Goal: Transaction & Acquisition: Book appointment/travel/reservation

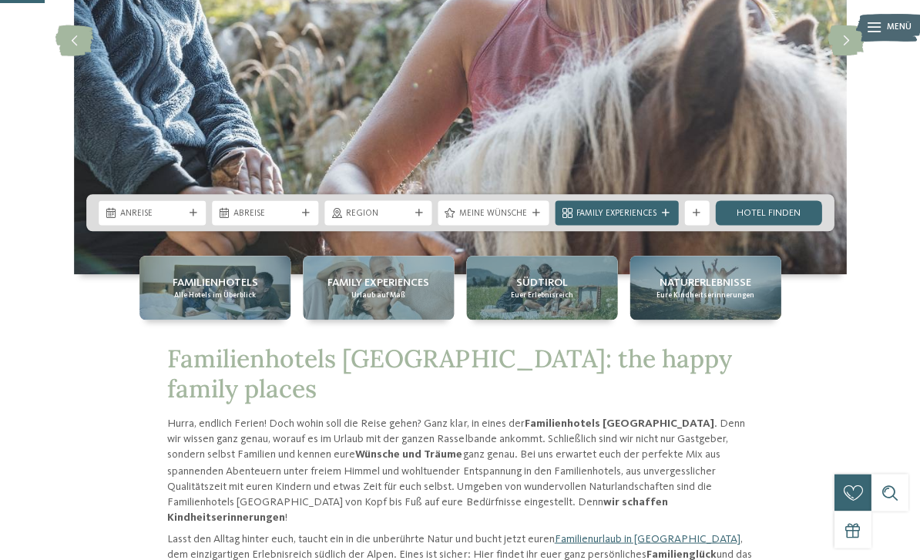
scroll to position [257, 0]
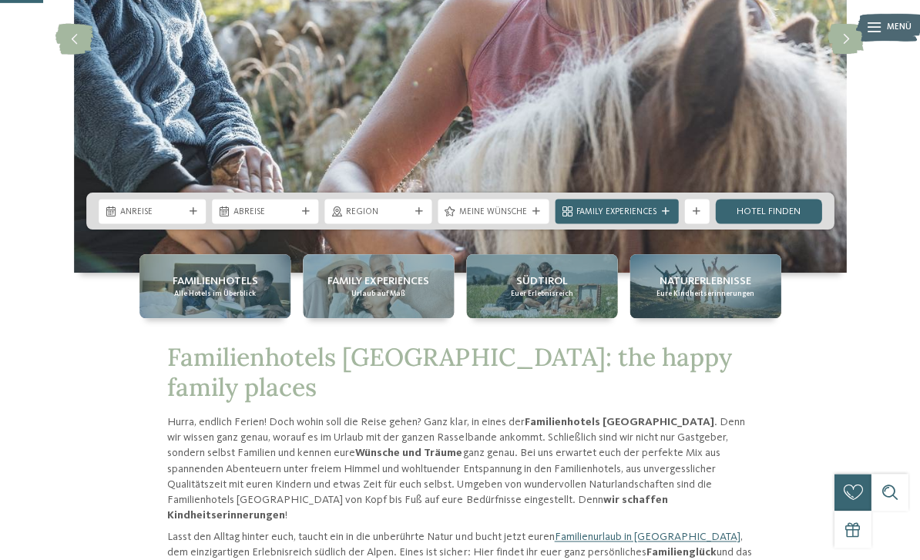
click at [189, 223] on div "Anreise" at bounding box center [152, 211] width 107 height 25
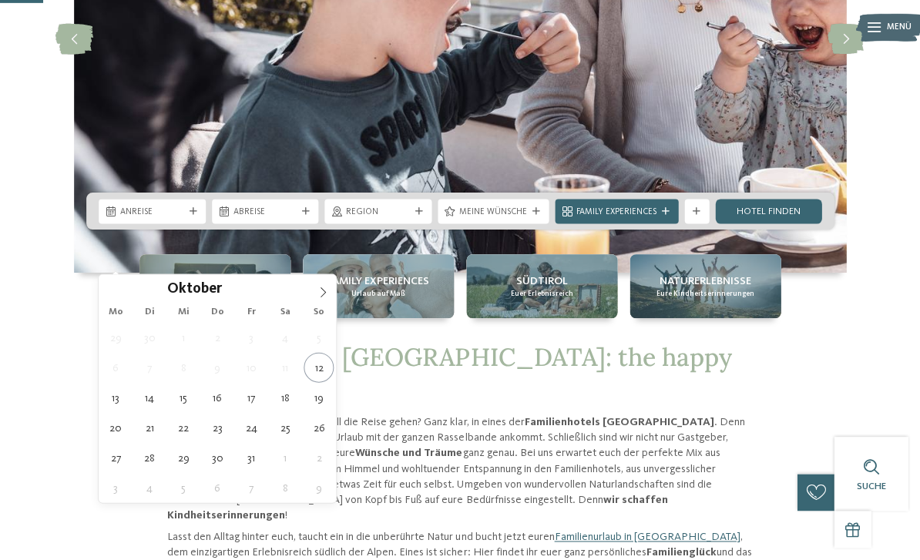
type div "14.10.2025"
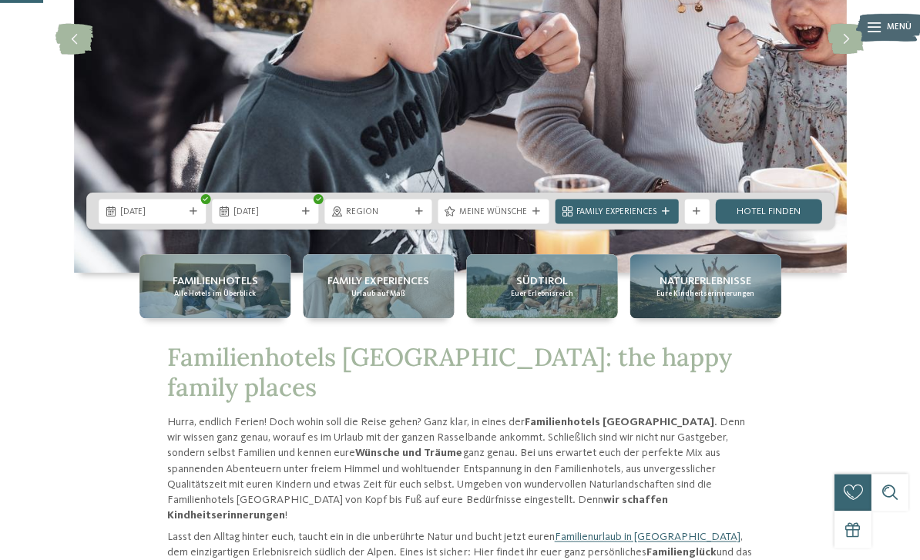
click at [247, 218] on span "22.10.2025" at bounding box center [265, 212] width 64 height 12
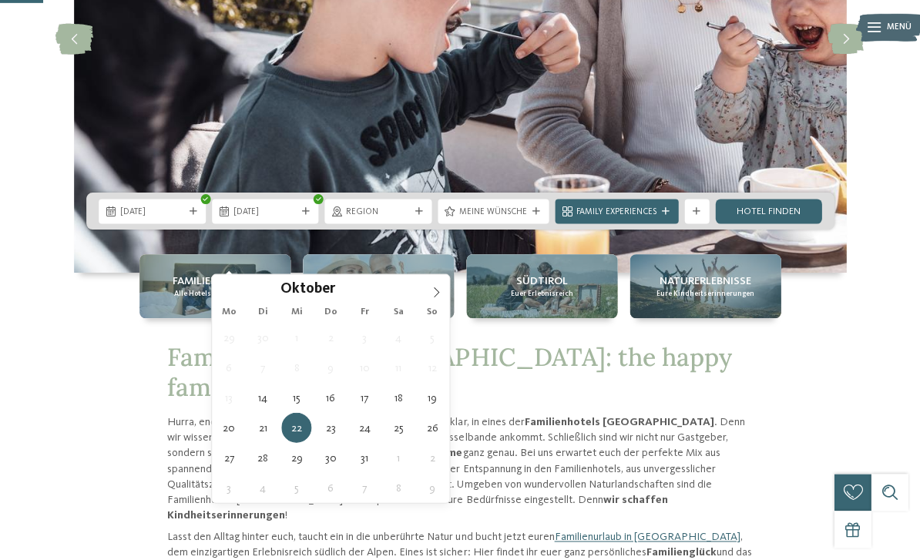
type div "21.10.2025"
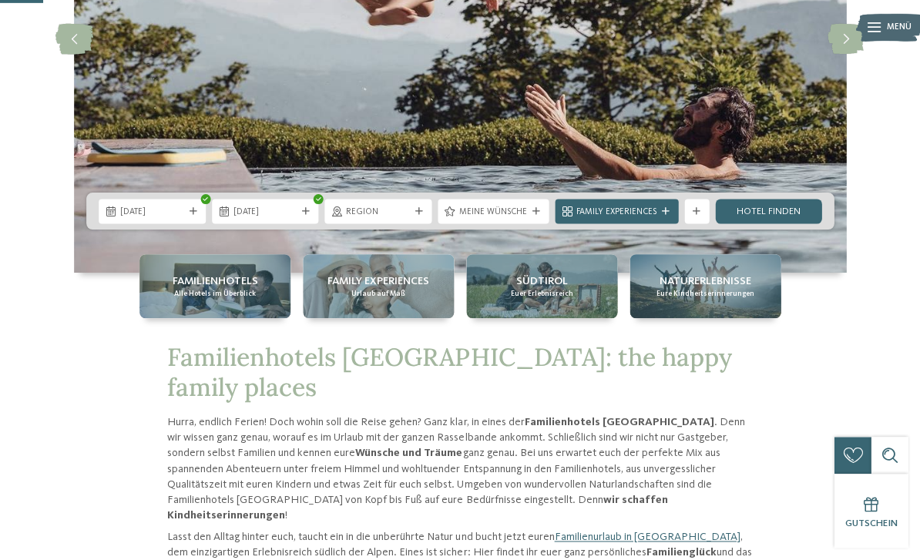
click at [416, 223] on div "Region" at bounding box center [377, 211] width 107 height 25
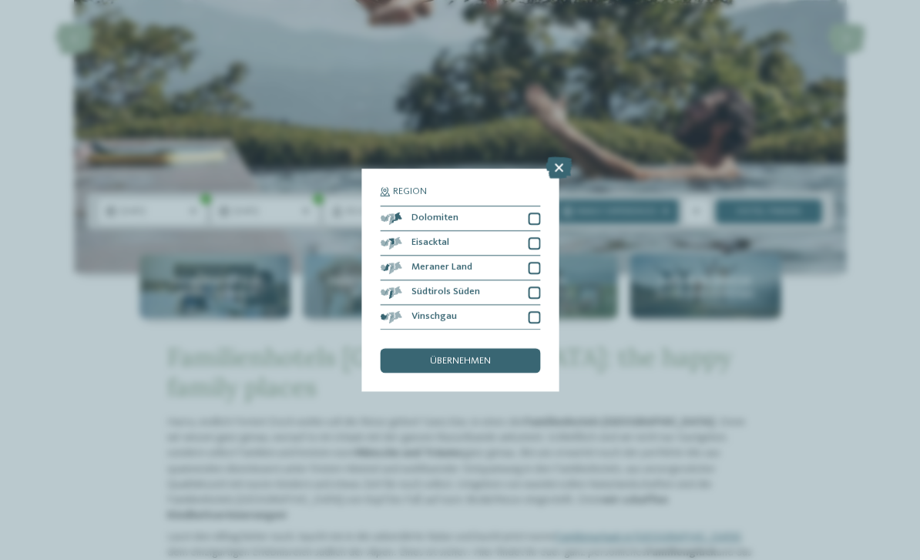
click at [566, 157] on icon at bounding box center [558, 168] width 26 height 22
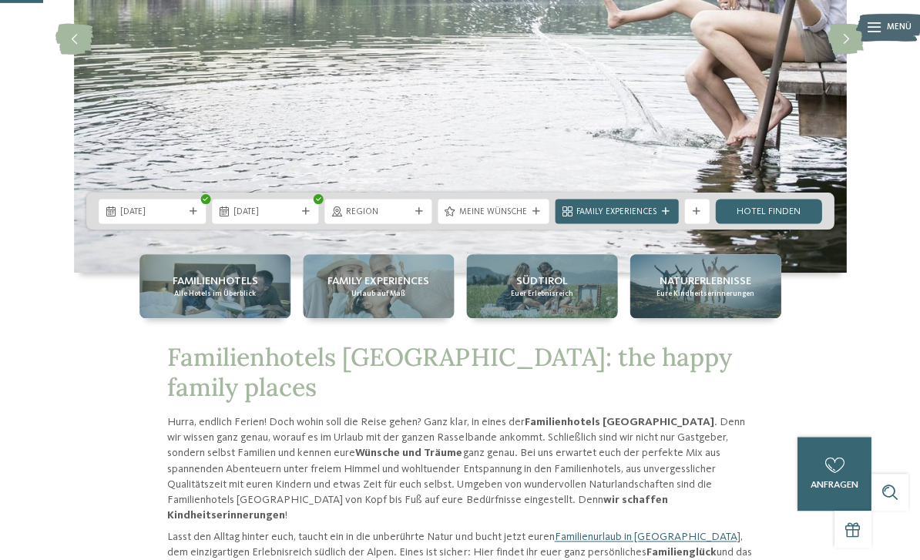
click at [790, 223] on link "Hotel finden" at bounding box center [768, 211] width 107 height 25
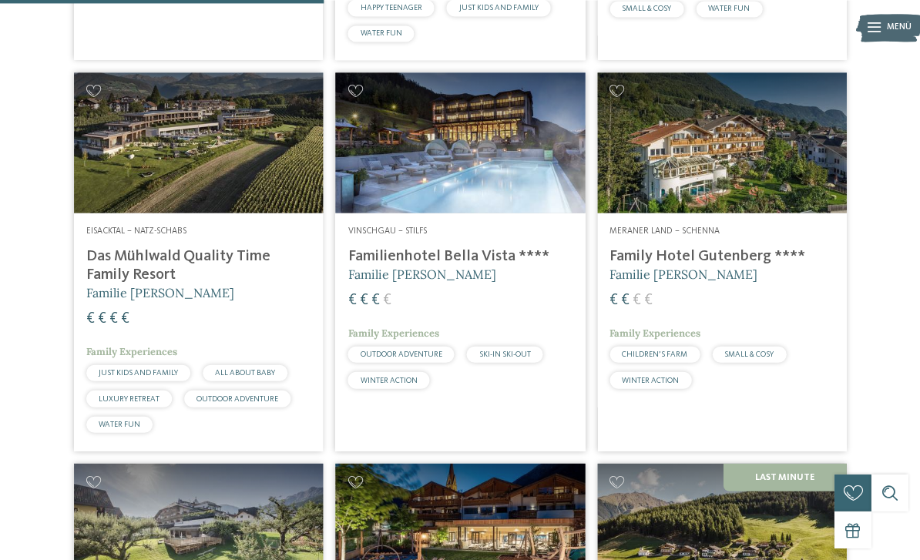
scroll to position [1149, 0]
click at [114, 277] on h4 "Das Mühlwald Quality Time Family Resort" at bounding box center [198, 265] width 224 height 37
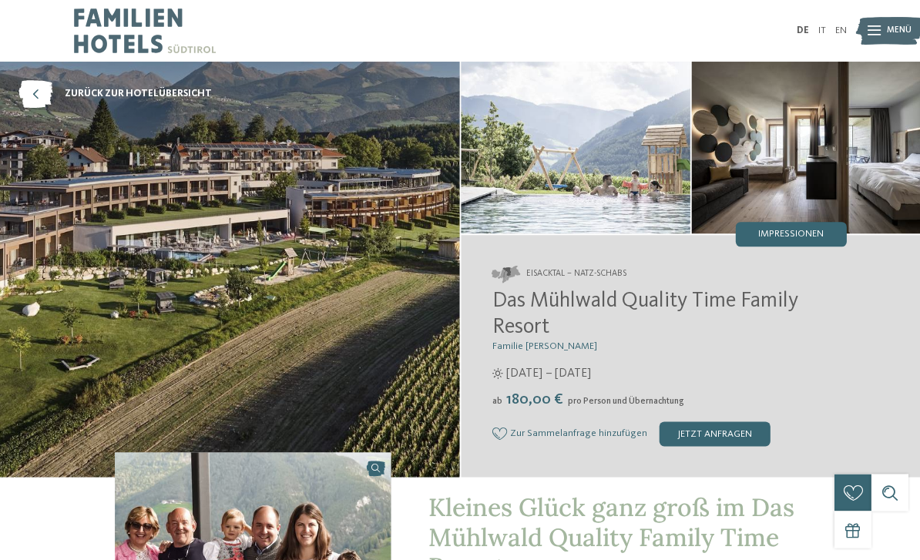
click at [61, 223] on img at bounding box center [229, 269] width 459 height 415
click at [813, 234] on span "Impressionen" at bounding box center [790, 235] width 65 height 10
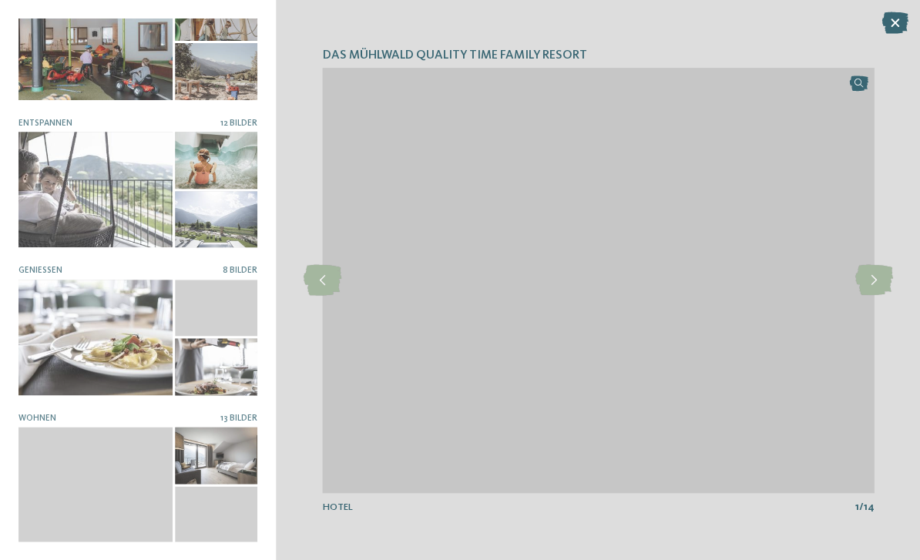
scroll to position [194, 0]
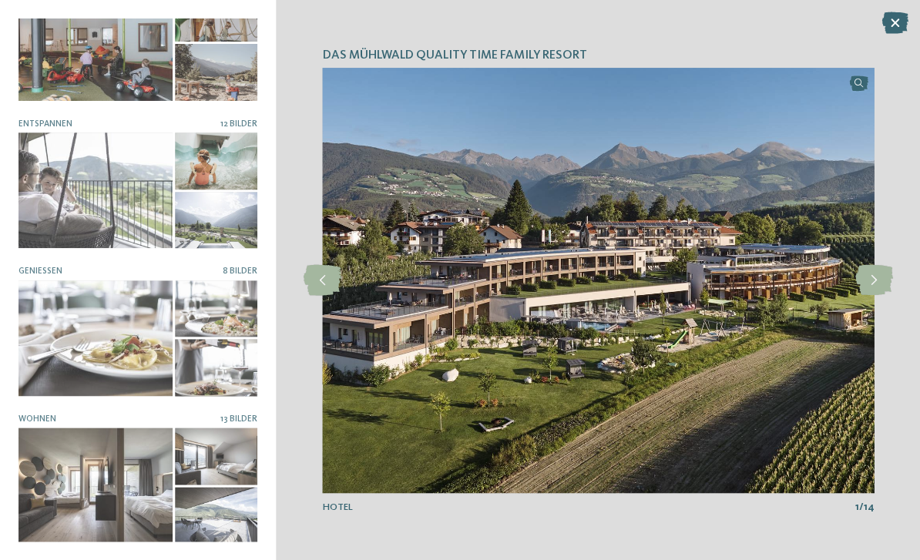
click at [100, 318] on div at bounding box center [95, 338] width 154 height 116
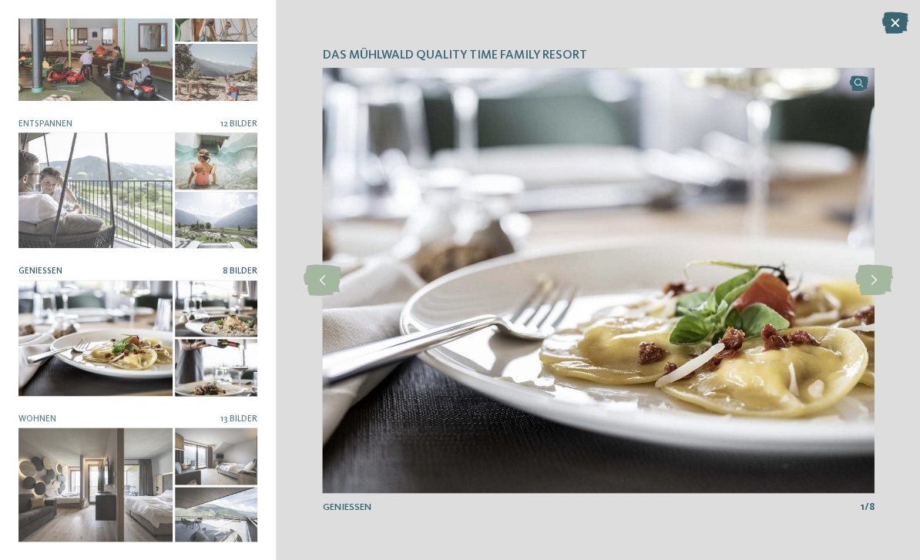
click at [877, 277] on icon at bounding box center [873, 280] width 38 height 31
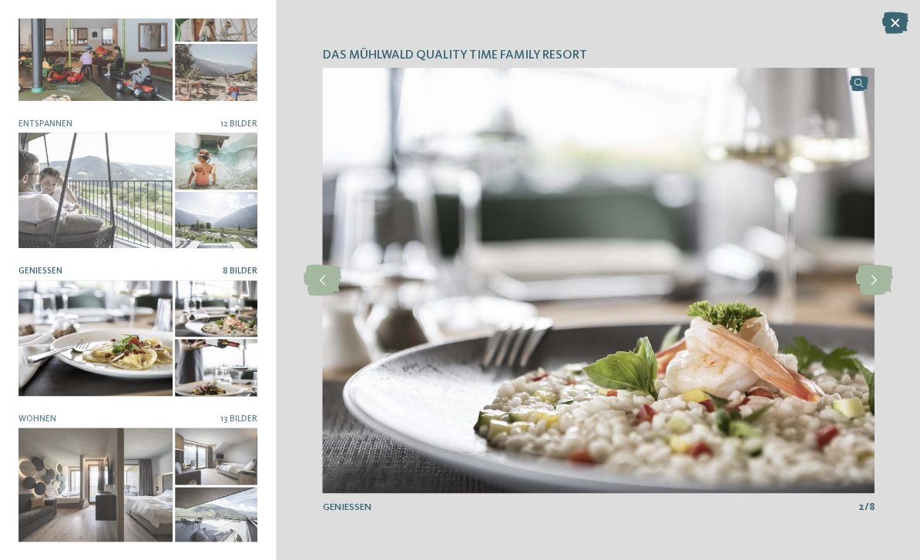
click at [864, 285] on icon at bounding box center [873, 280] width 38 height 31
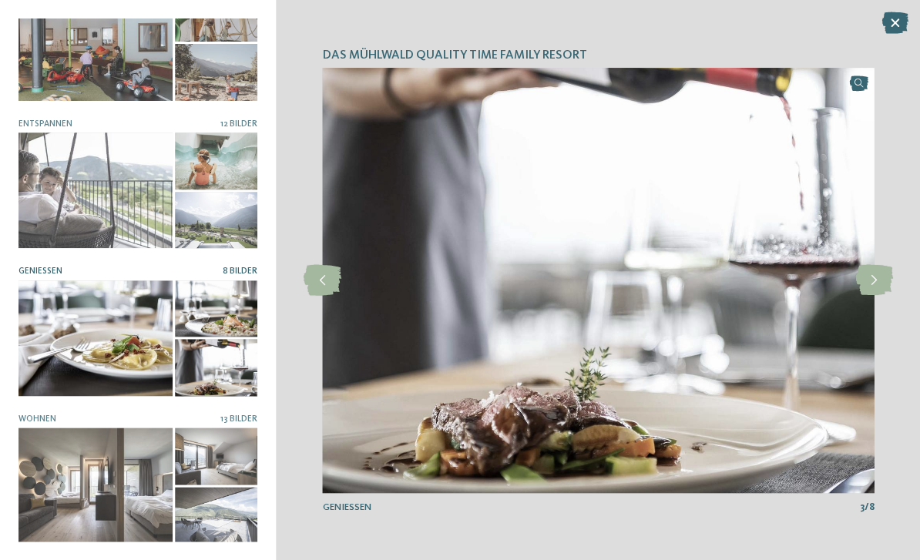
click at [874, 283] on icon at bounding box center [873, 280] width 38 height 31
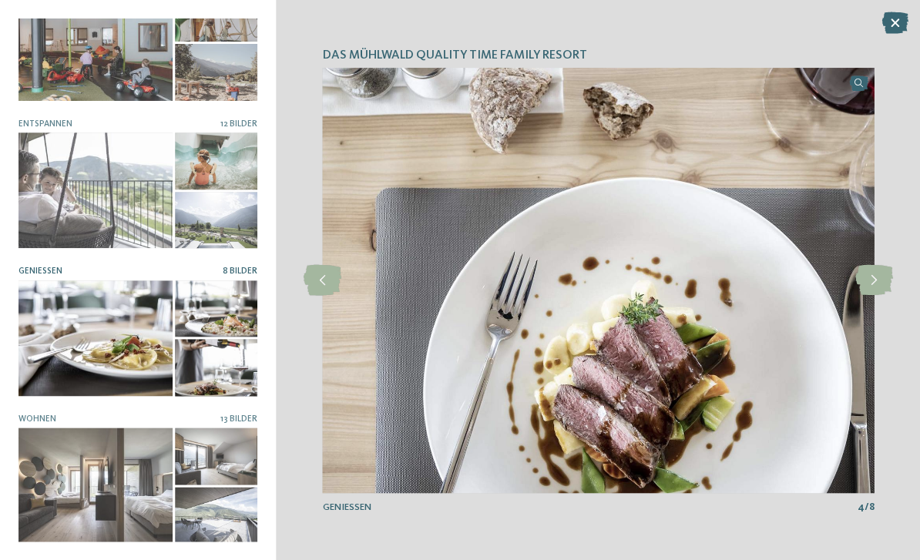
click at [877, 282] on icon at bounding box center [873, 280] width 38 height 31
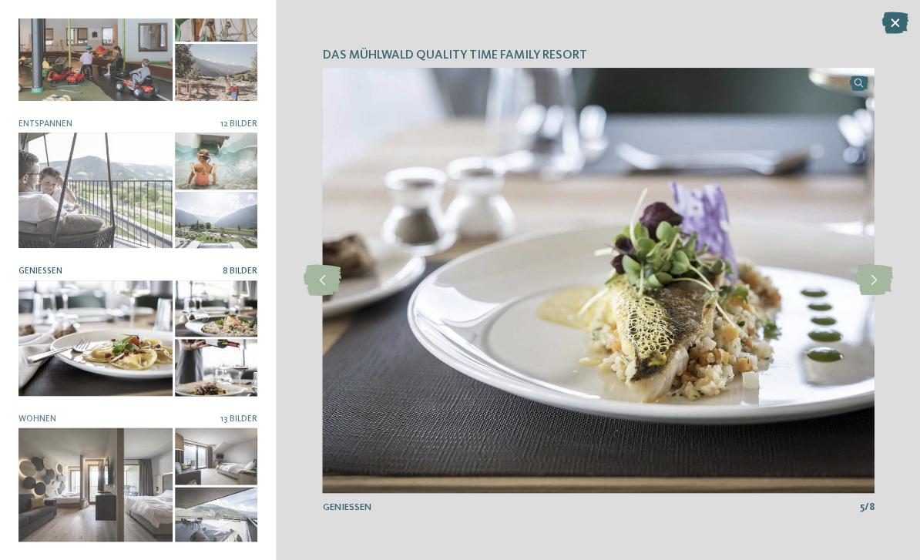
click at [879, 280] on icon at bounding box center [873, 280] width 38 height 31
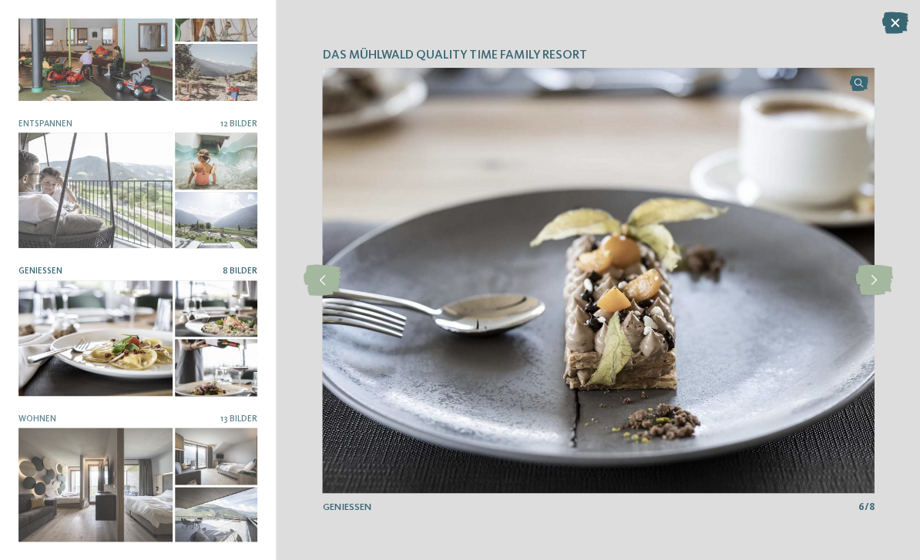
click at [892, 25] on icon at bounding box center [894, 23] width 26 height 22
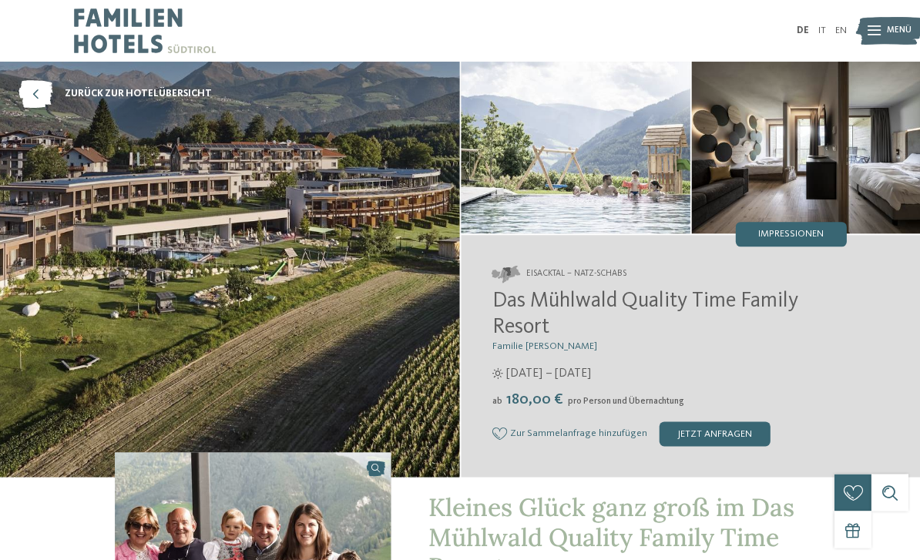
click at [901, 42] on div "Menü" at bounding box center [899, 30] width 25 height 31
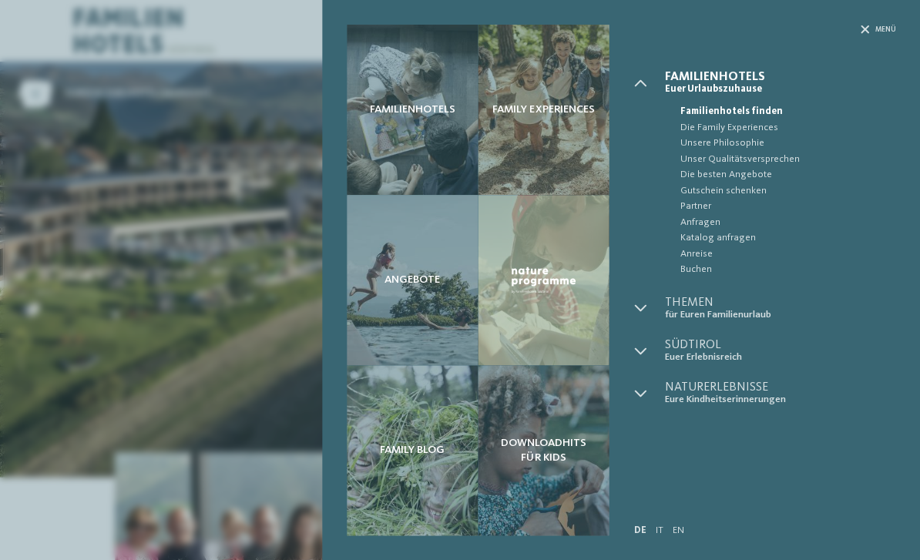
click at [740, 309] on span "für Euren Familienurlaub" at bounding box center [779, 315] width 231 height 12
click at [703, 300] on span "Themen" at bounding box center [779, 303] width 231 height 12
click at [646, 301] on div at bounding box center [648, 309] width 31 height 24
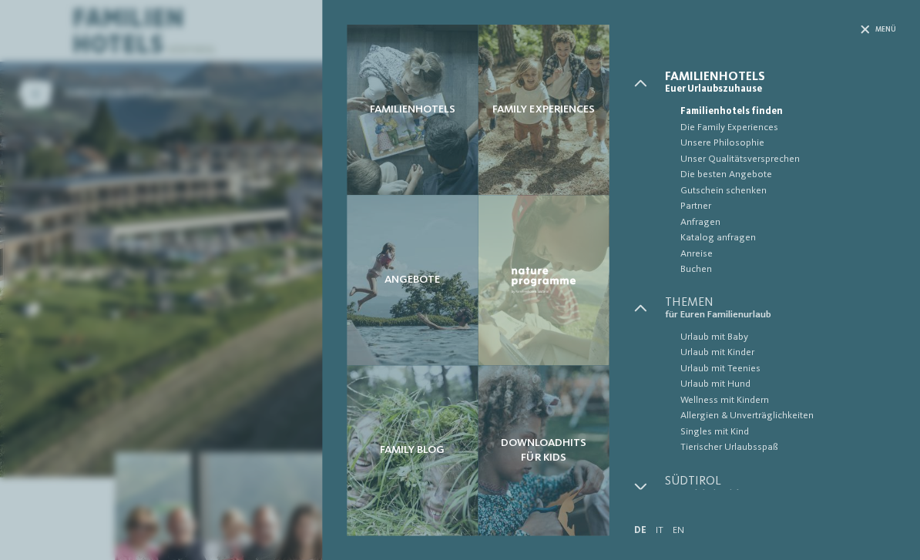
click at [642, 305] on icon at bounding box center [639, 308] width 12 height 12
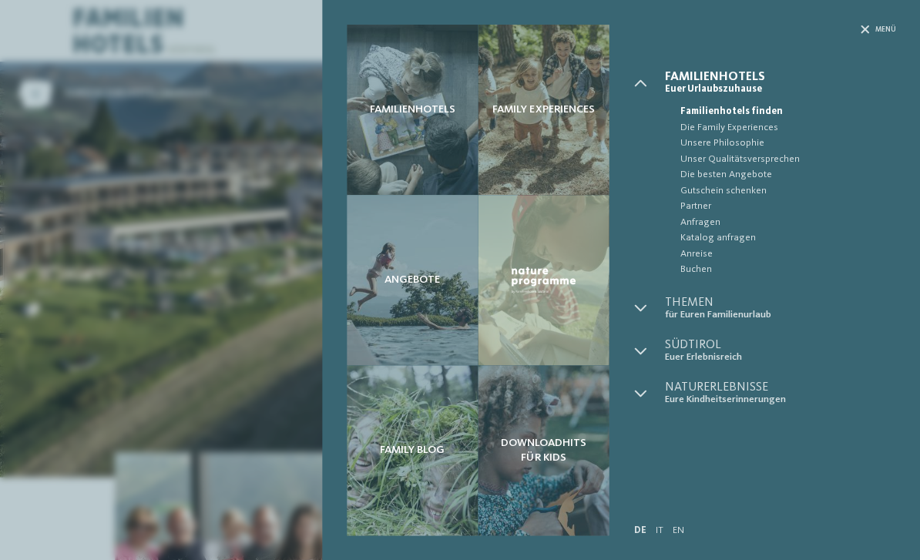
click at [645, 307] on icon at bounding box center [639, 308] width 12 height 12
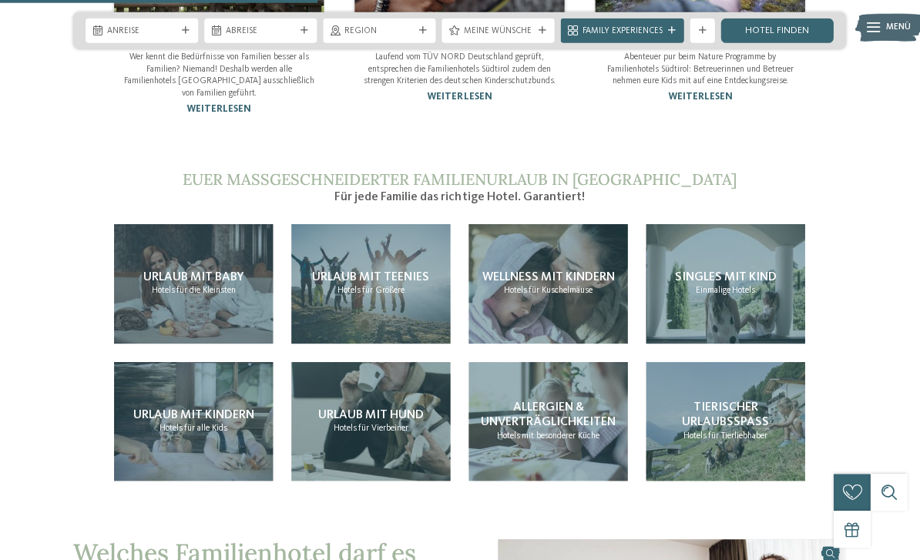
scroll to position [1239, 0]
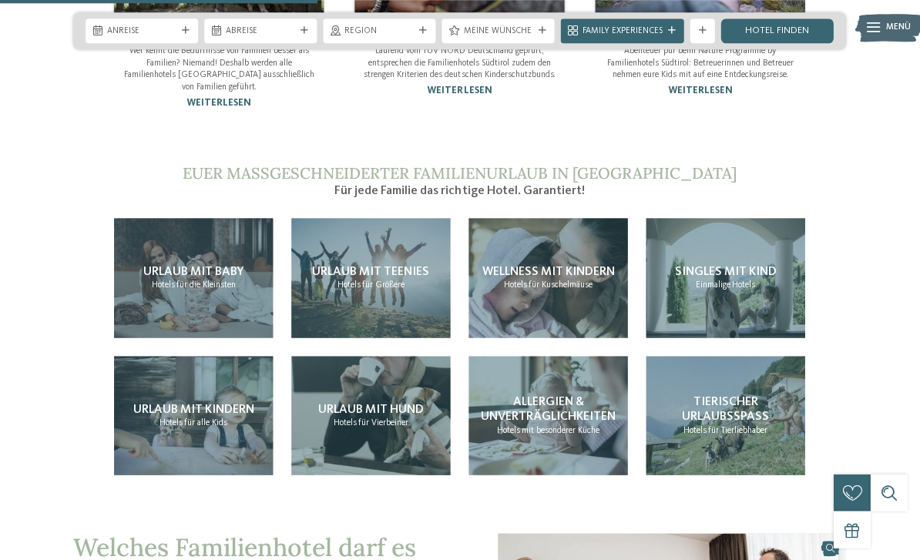
click at [570, 399] on span "Allergien & Unverträglichkeiten" at bounding box center [548, 408] width 135 height 27
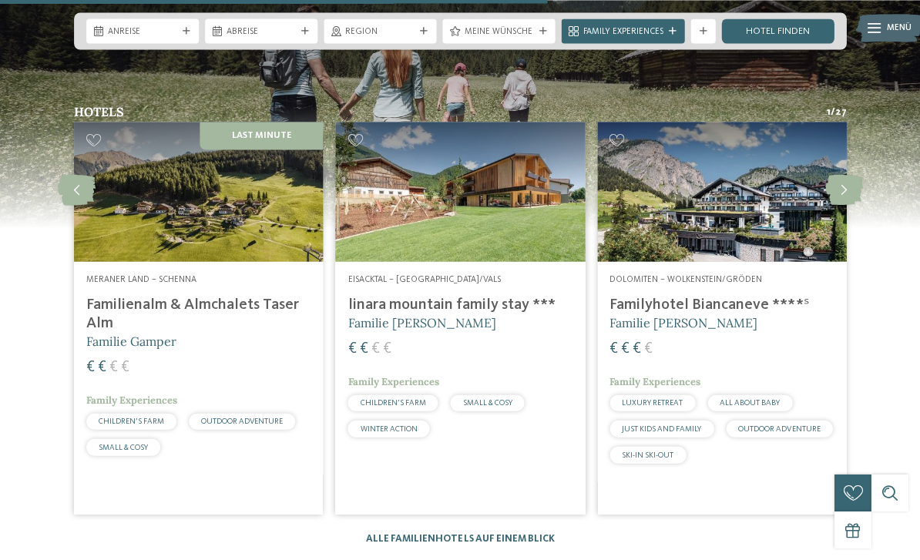
scroll to position [2153, 0]
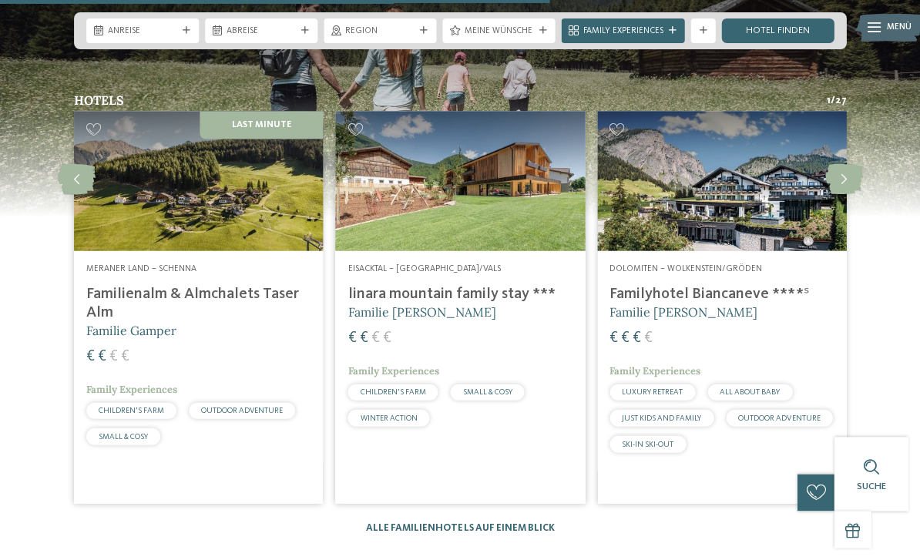
click at [448, 210] on img at bounding box center [459, 181] width 249 height 140
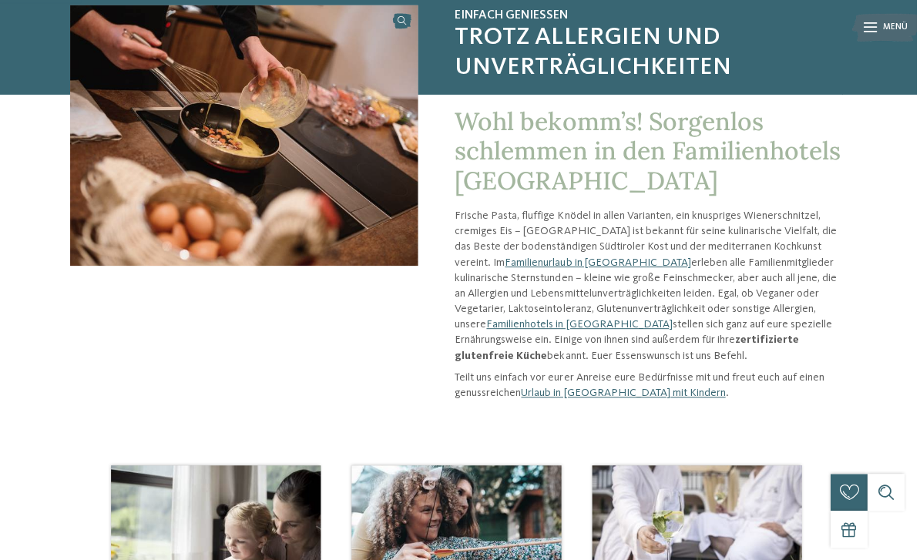
scroll to position [122, 0]
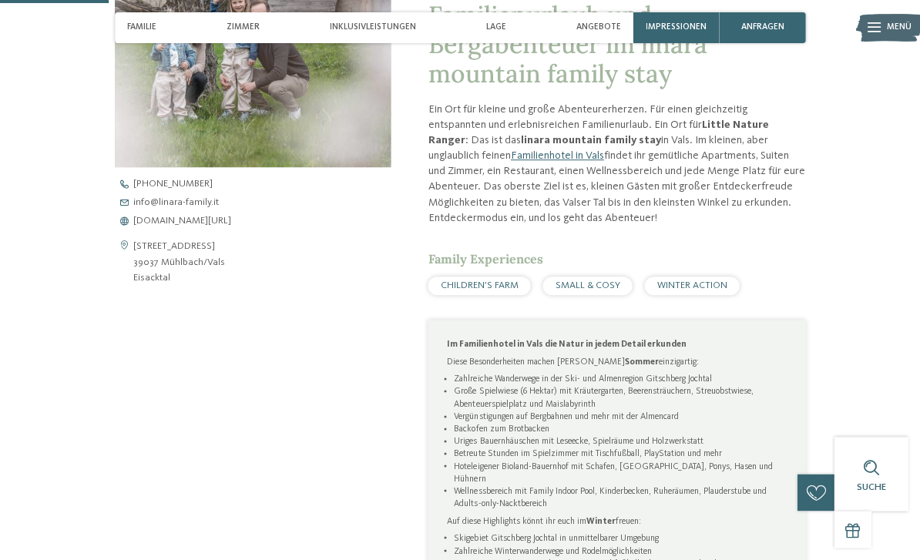
scroll to position [480, 0]
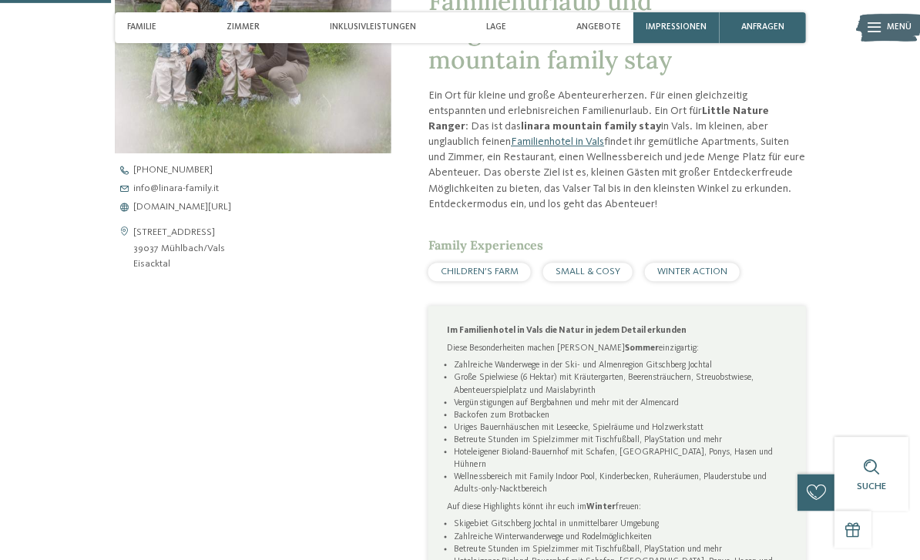
click at [164, 194] on span "info@ no-spam. linara-family. no-spam. it" at bounding box center [176, 189] width 86 height 10
click at [156, 212] on span "[DOMAIN_NAME][URL]" at bounding box center [182, 207] width 98 height 10
